Goal: Navigation & Orientation: Find specific page/section

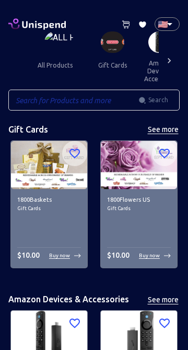
click at [110, 64] on button "gift cards" at bounding box center [112, 65] width 47 height 25
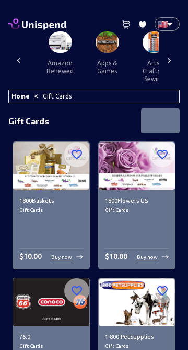
scroll to position [0, 1177]
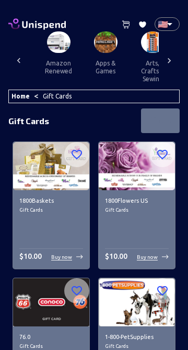
click at [94, 72] on button "apps & games" at bounding box center [105, 67] width 47 height 28
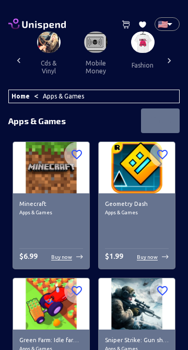
scroll to position [0, 1376]
click at [85, 66] on button "mobile money" at bounding box center [95, 67] width 47 height 28
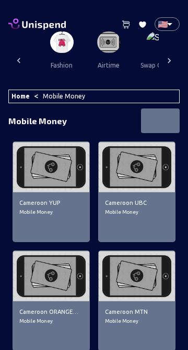
scroll to position [0, 1475]
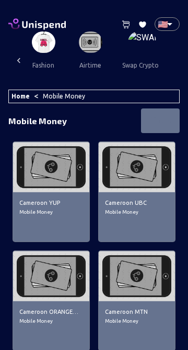
click at [130, 53] on button "swap crypto" at bounding box center [140, 65] width 53 height 25
